Goal: Download file/media

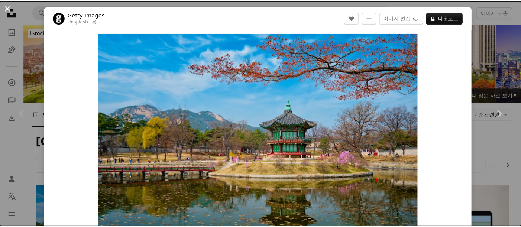
scroll to position [83, 0]
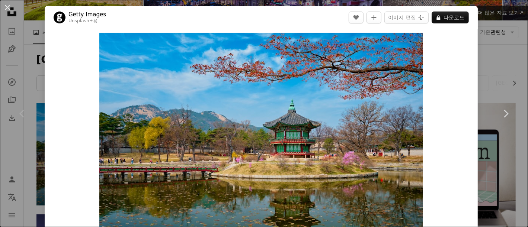
click at [9, 7] on button "An X shape" at bounding box center [7, 7] width 9 height 9
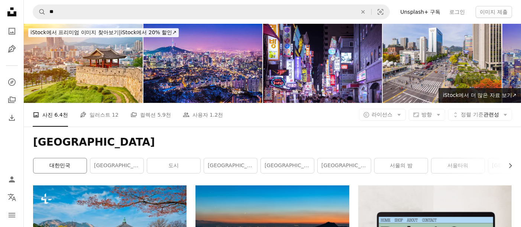
click at [75, 168] on link "대한민국" at bounding box center [59, 165] width 53 height 15
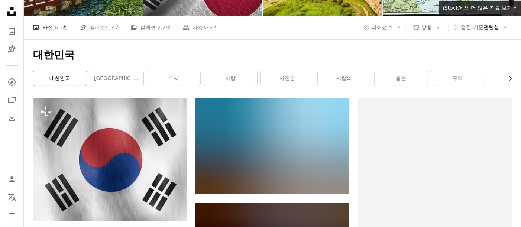
scroll to position [124, 0]
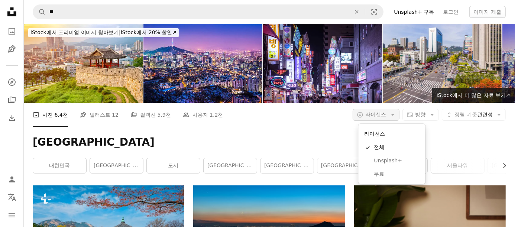
click at [395, 117] on icon "Arrow down" at bounding box center [393, 115] width 7 height 7
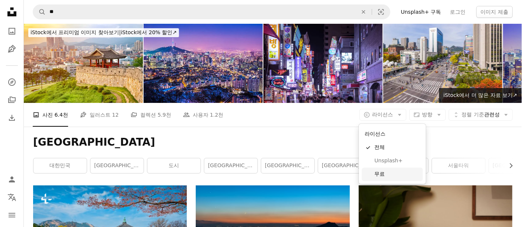
click at [379, 174] on span "무료" at bounding box center [396, 174] width 45 height 7
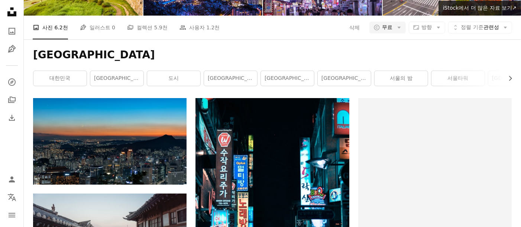
scroll to position [41, 0]
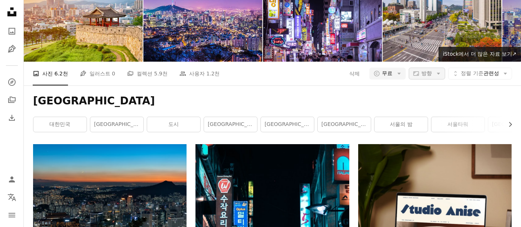
click at [430, 73] on span "방향" at bounding box center [427, 73] width 10 height 6
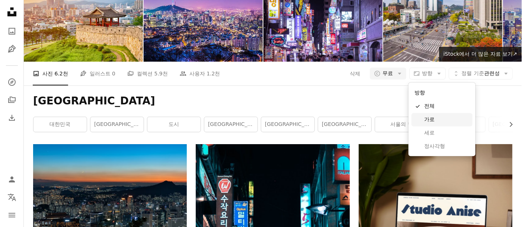
click at [425, 116] on span "가로" at bounding box center [446, 119] width 45 height 7
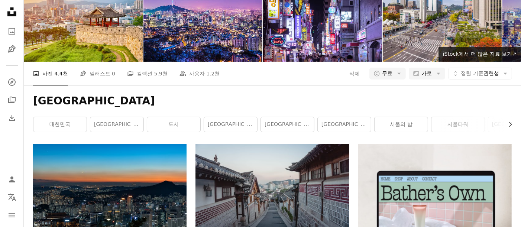
scroll to position [372, 0]
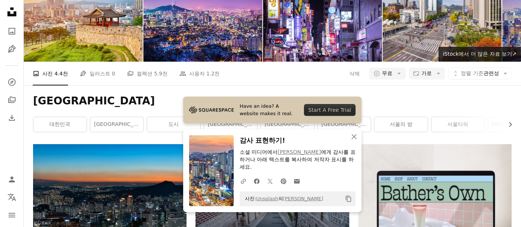
scroll to position [496, 0]
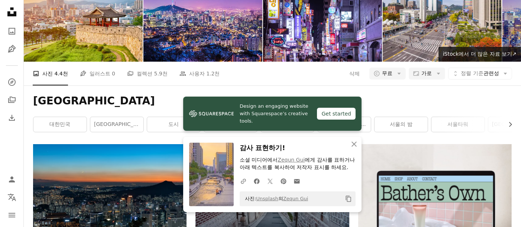
scroll to position [620, 0]
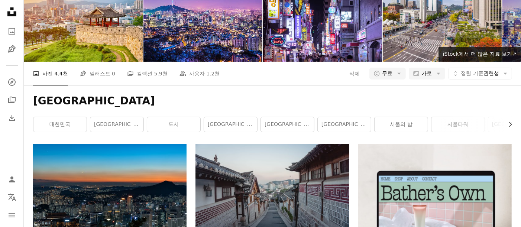
scroll to position [826, 0]
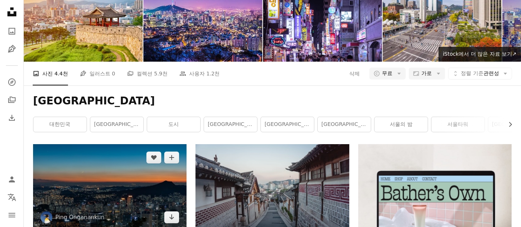
scroll to position [0, 0]
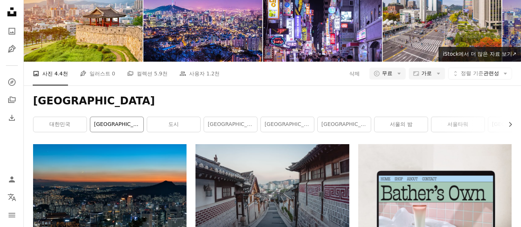
click at [115, 132] on link "[GEOGRAPHIC_DATA]" at bounding box center [116, 124] width 53 height 15
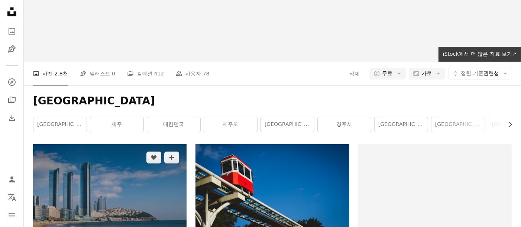
scroll to position [165, 0]
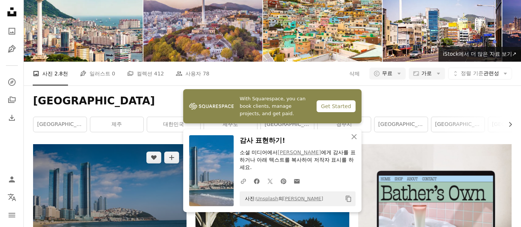
scroll to position [330, 0]
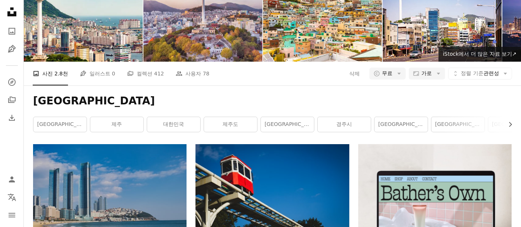
scroll to position [785, 0]
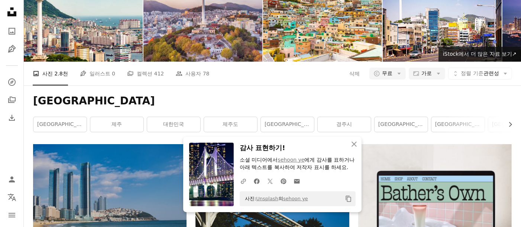
scroll to position [868, 0]
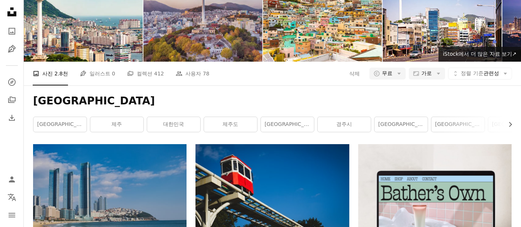
scroll to position [0, 0]
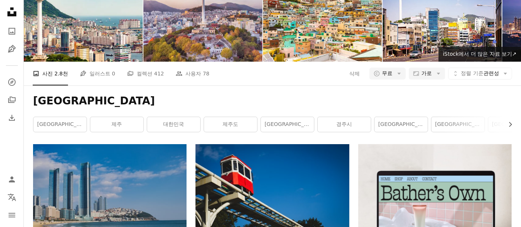
click at [225, 132] on link "제주도" at bounding box center [230, 124] width 53 height 15
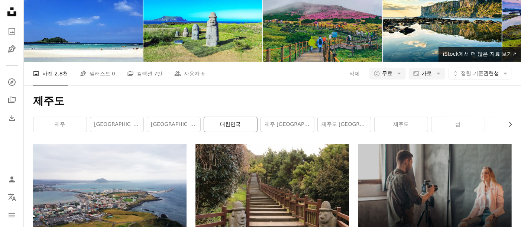
click at [244, 132] on link "대한민국" at bounding box center [230, 124] width 53 height 15
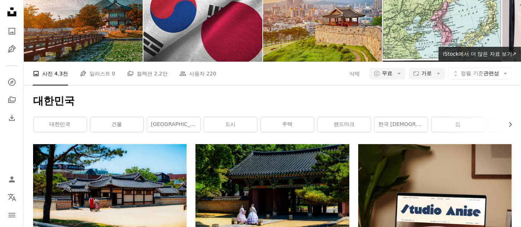
click at [331, 62] on img at bounding box center [322, 22] width 119 height 79
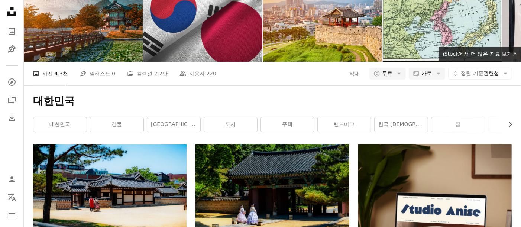
drag, startPoint x: 69, startPoint y: 10, endPoint x: 9, endPoint y: 10, distance: 59.5
type input "**"
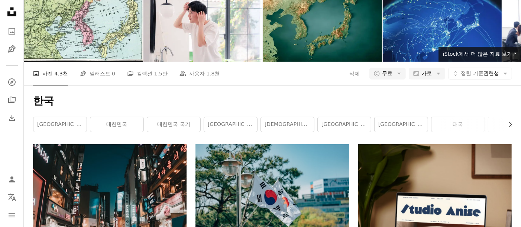
scroll to position [289, 0]
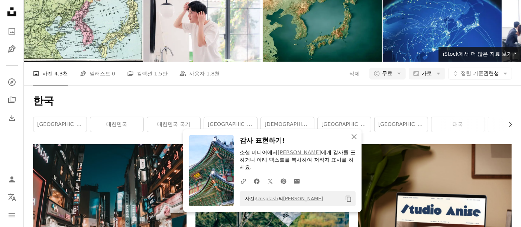
scroll to position [0, 0]
drag, startPoint x: 33, startPoint y: 8, endPoint x: -1, endPoint y: 9, distance: 33.5
type input "*****"
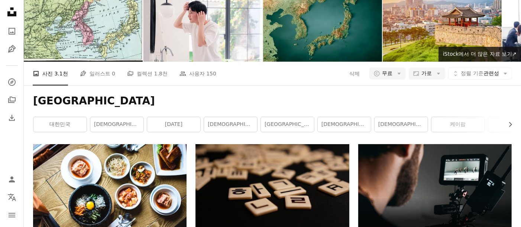
drag, startPoint x: 86, startPoint y: 10, endPoint x: 7, endPoint y: 11, distance: 78.8
type input "*****"
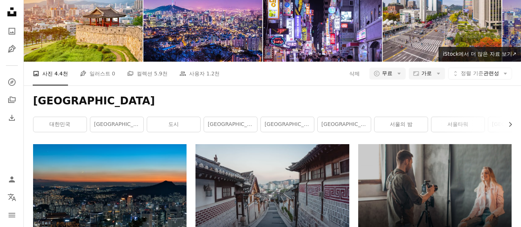
drag, startPoint x: 97, startPoint y: 11, endPoint x: -1, endPoint y: 13, distance: 98.2
type input "*****"
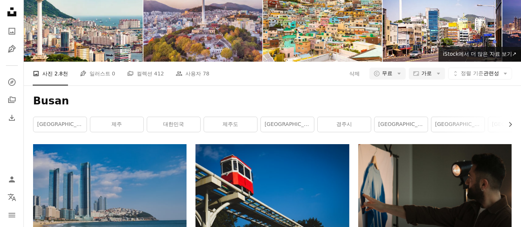
type input "**********"
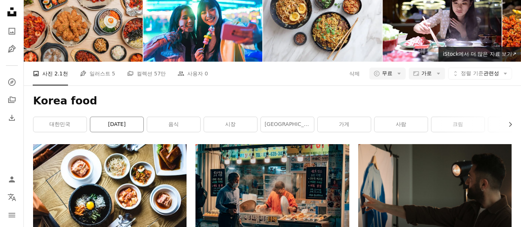
click at [113, 132] on link "[DATE]" at bounding box center [116, 124] width 53 height 15
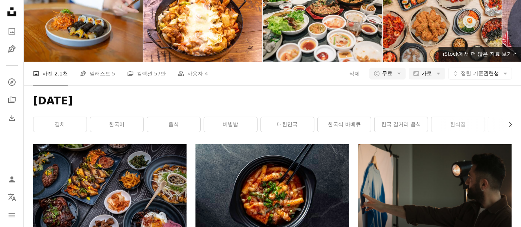
scroll to position [808, 0]
